Goal: Use online tool/utility: Utilize a website feature to perform a specific function

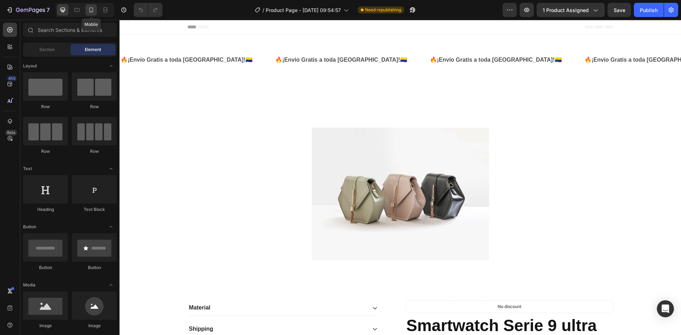
click at [90, 9] on icon at bounding box center [91, 9] width 7 height 7
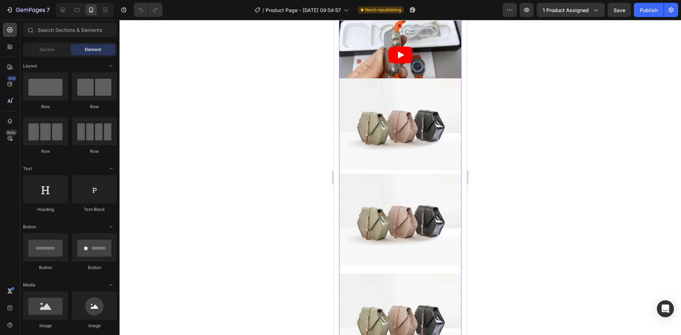
scroll to position [497, 0]
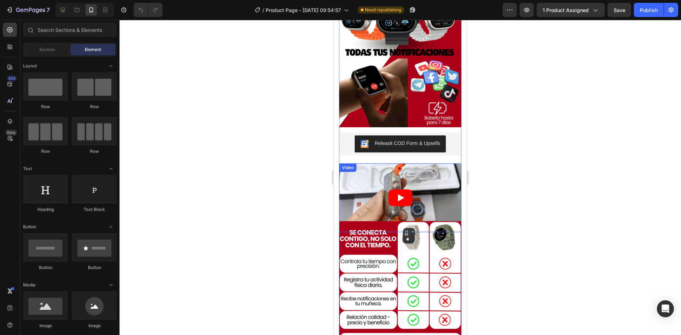
click at [366, 178] on article at bounding box center [400, 198] width 122 height 69
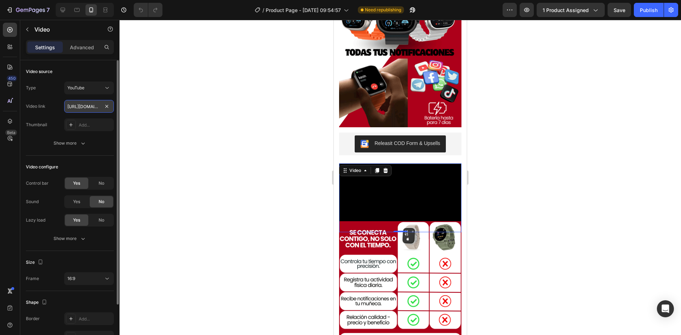
click at [88, 107] on input "[URL][DOMAIN_NAME]" at bounding box center [89, 106] width 50 height 13
click at [92, 108] on input "[URL][DOMAIN_NAME]" at bounding box center [89, 106] width 50 height 13
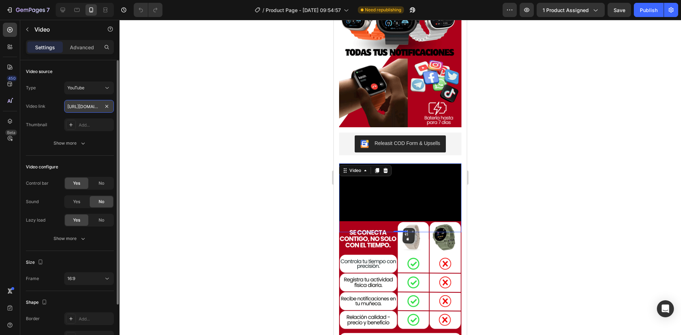
click at [92, 108] on input "[URL][DOMAIN_NAME]" at bounding box center [89, 106] width 50 height 13
